Goal: Find specific page/section: Find specific page/section

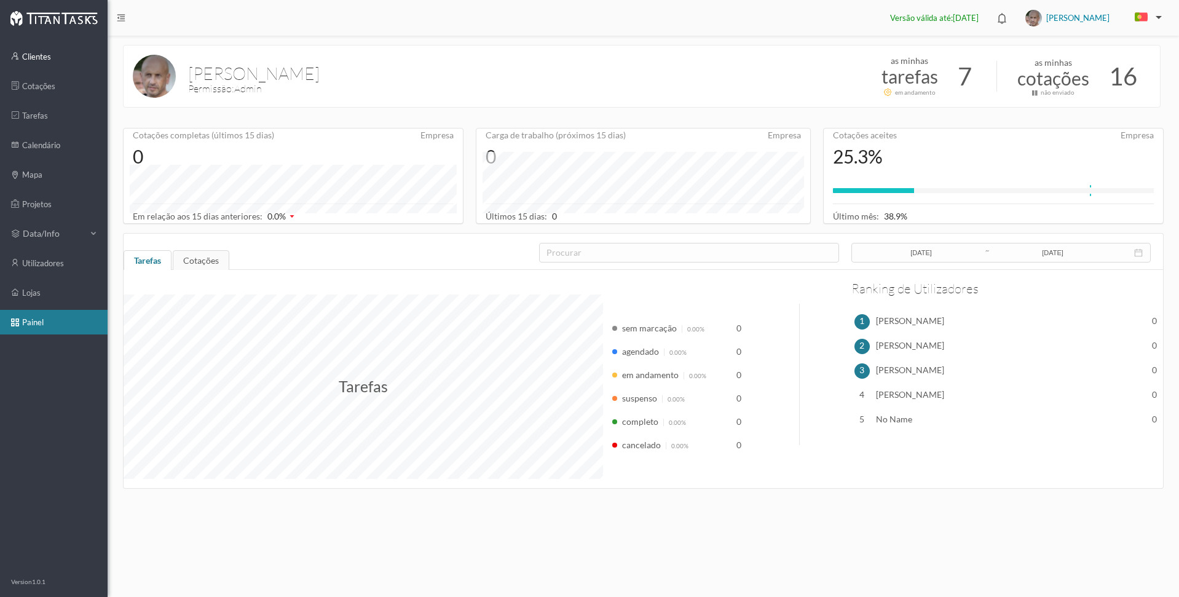
click at [33, 59] on link "clientes" at bounding box center [54, 56] width 108 height 25
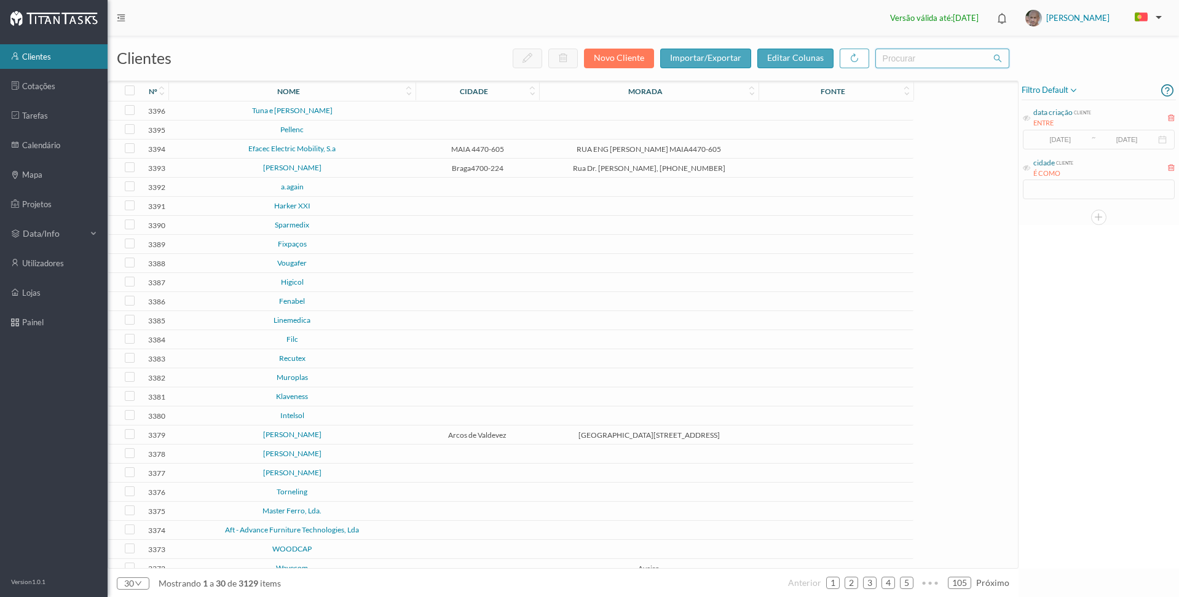
click at [896, 65] on input "text" at bounding box center [942, 59] width 134 height 20
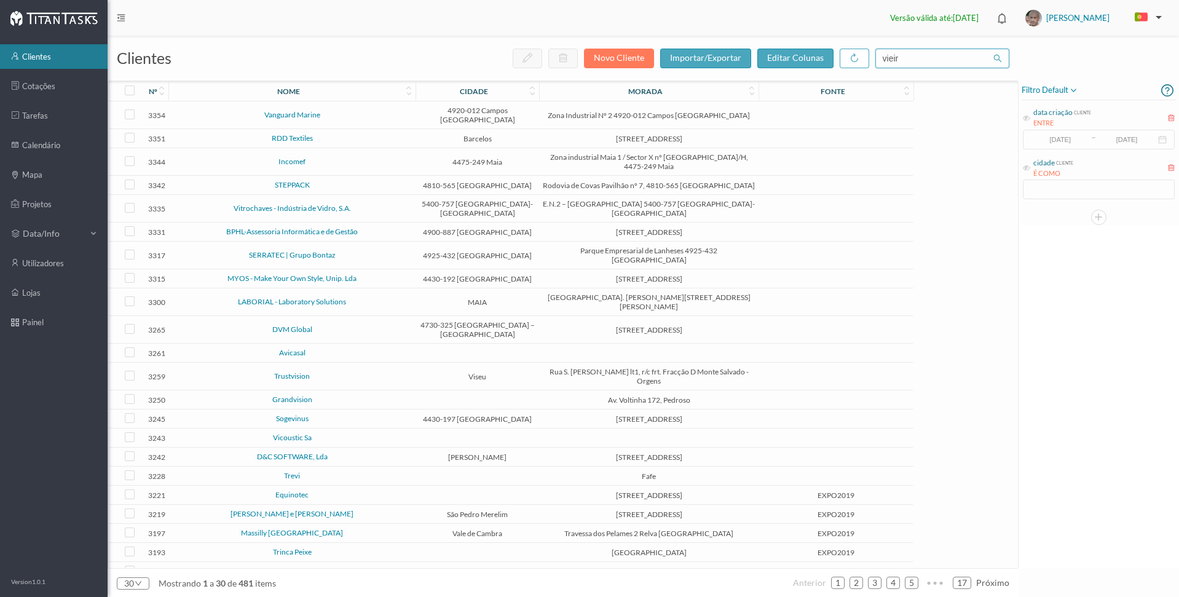
type input "vieira"
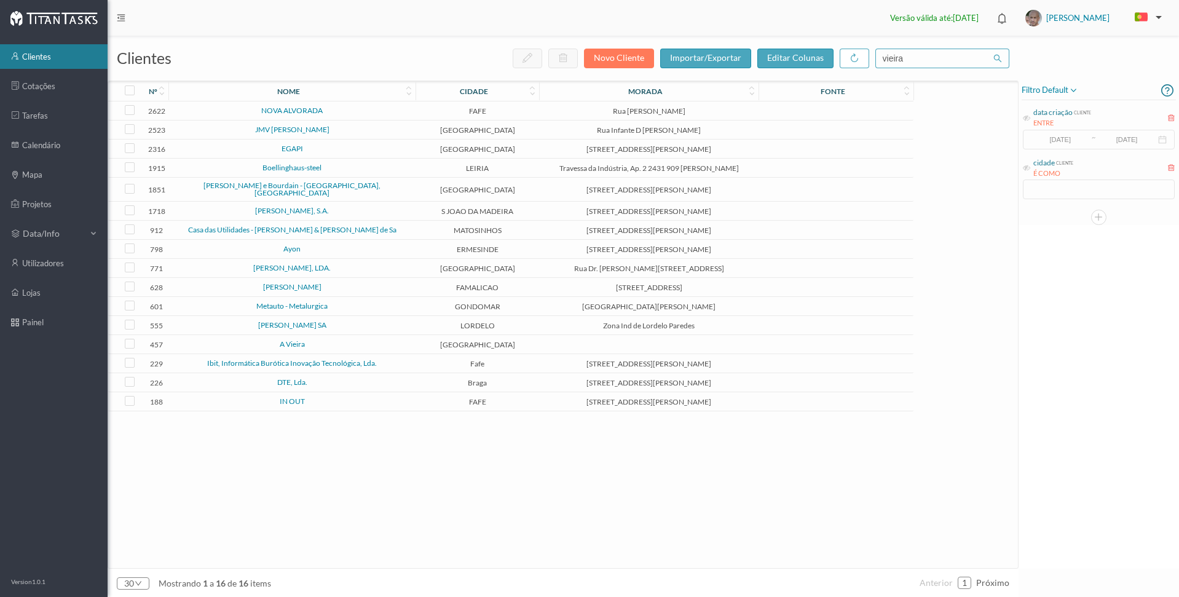
click at [287, 282] on link "[PERSON_NAME]" at bounding box center [292, 286] width 58 height 9
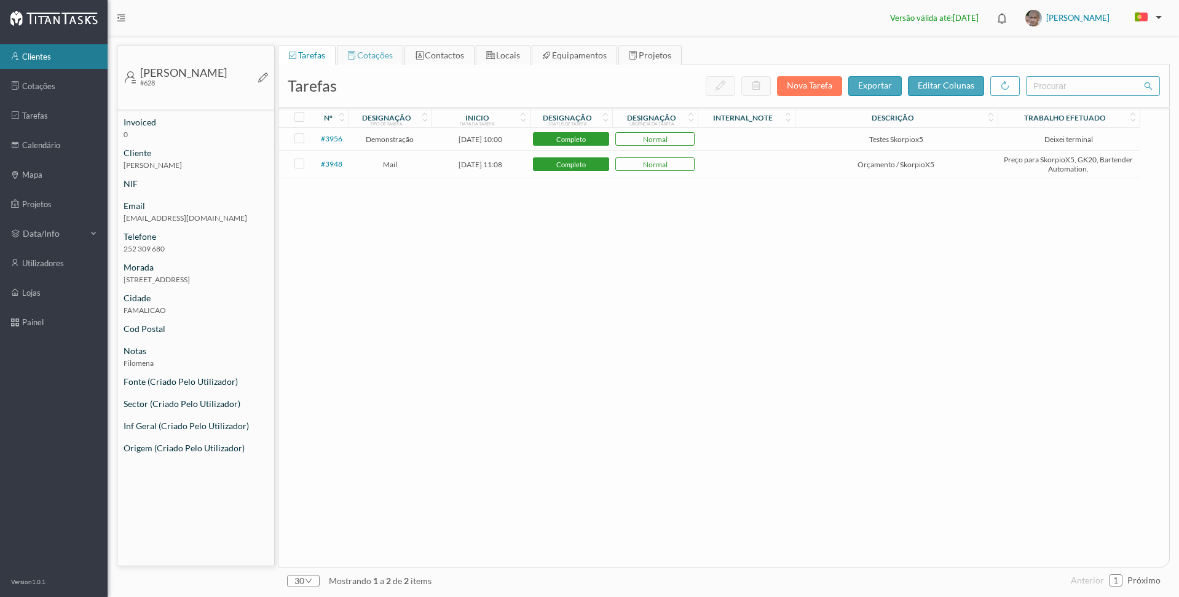
click at [375, 53] on span "cotações" at bounding box center [375, 55] width 36 height 10
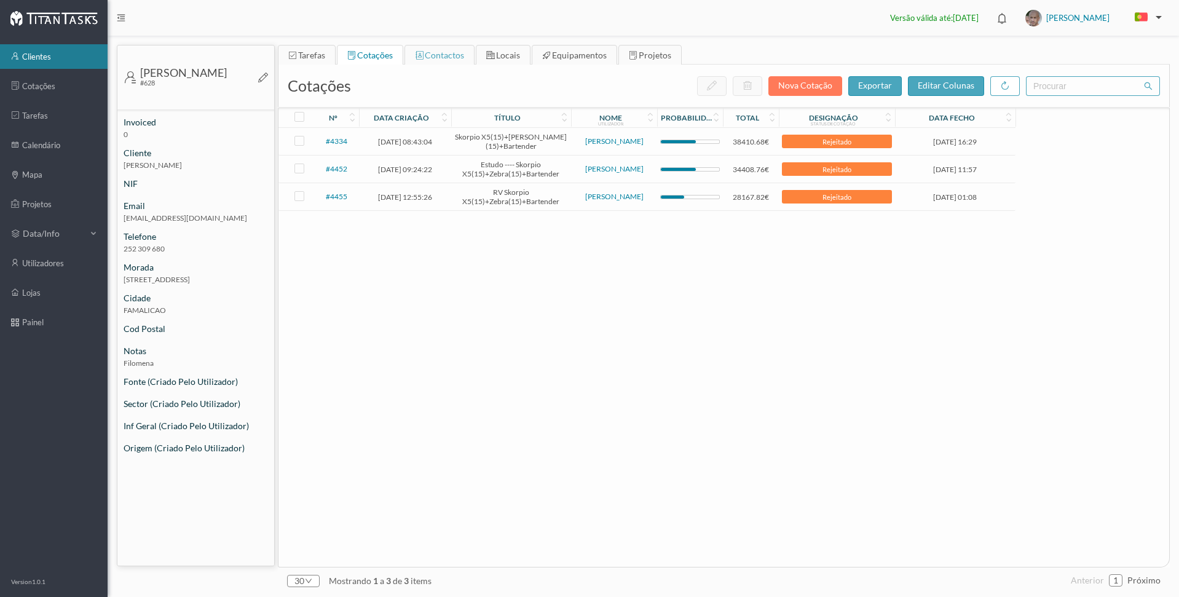
click at [439, 55] on span "contactos" at bounding box center [444, 55] width 39 height 10
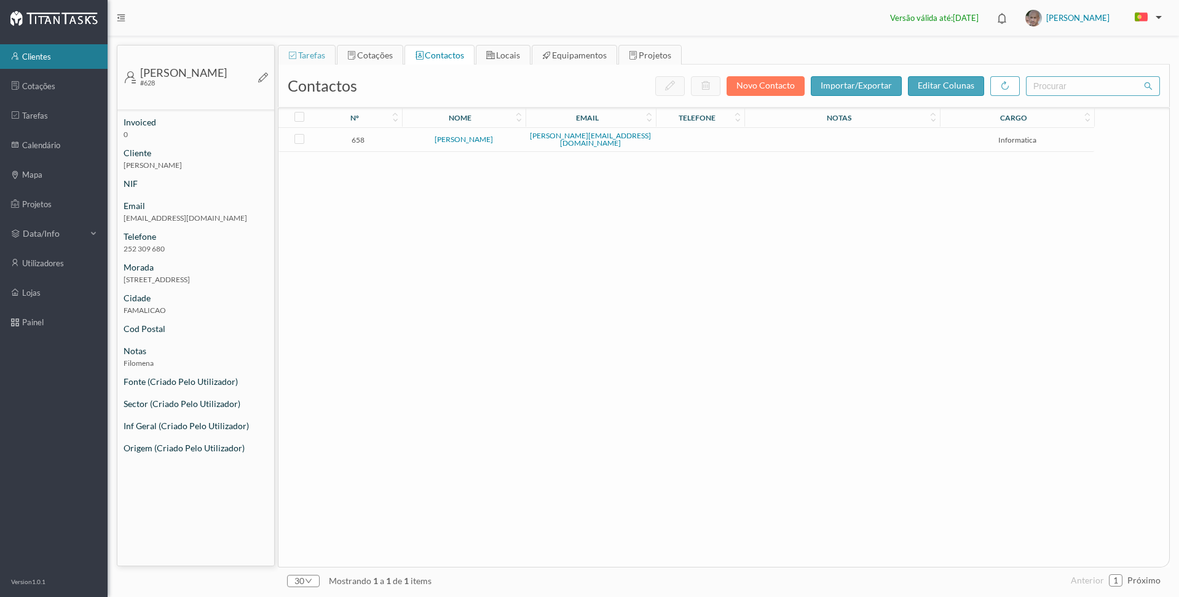
click at [310, 53] on span "tarefas" at bounding box center [311, 55] width 27 height 10
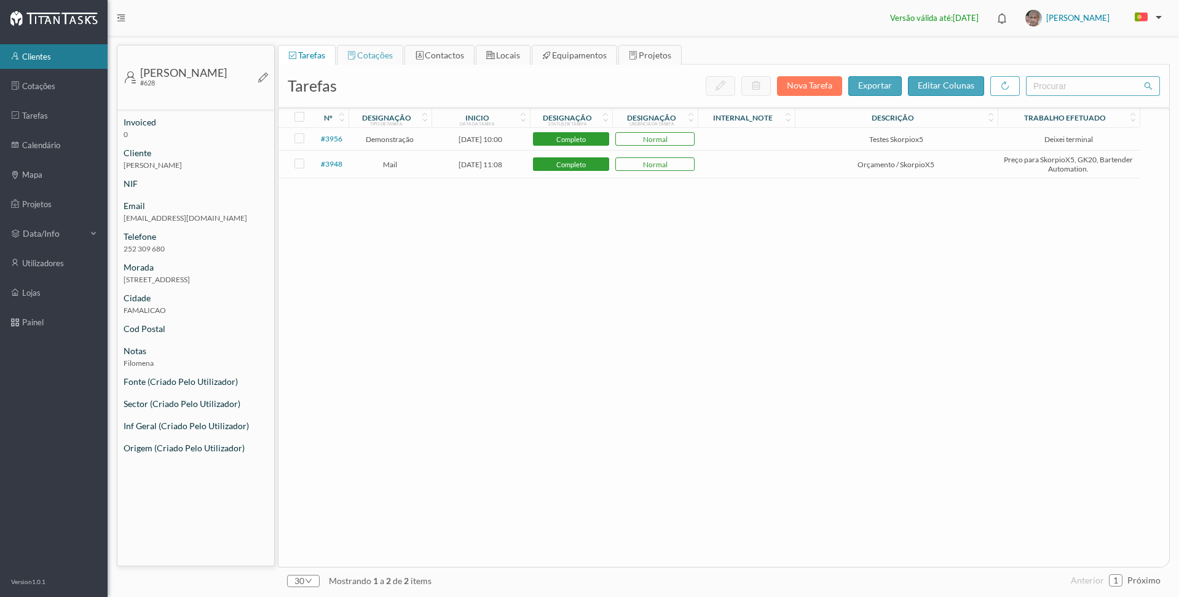
click at [380, 60] on span "cotações" at bounding box center [375, 55] width 36 height 10
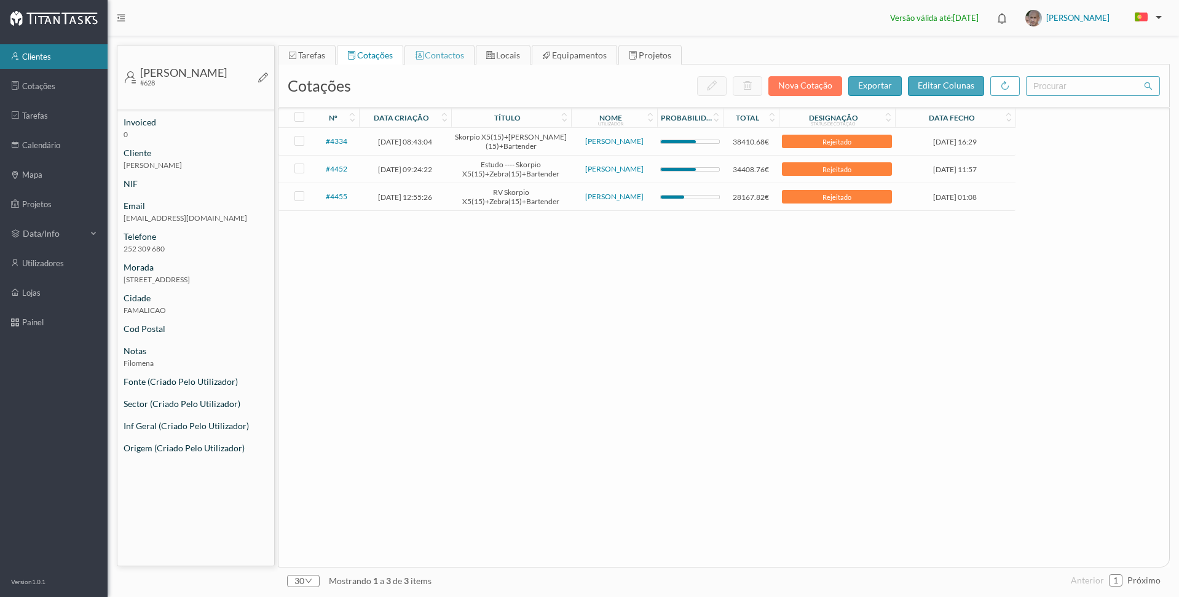
click at [433, 58] on span "contactos" at bounding box center [444, 55] width 39 height 10
